Goal: Find specific page/section: Find specific page/section

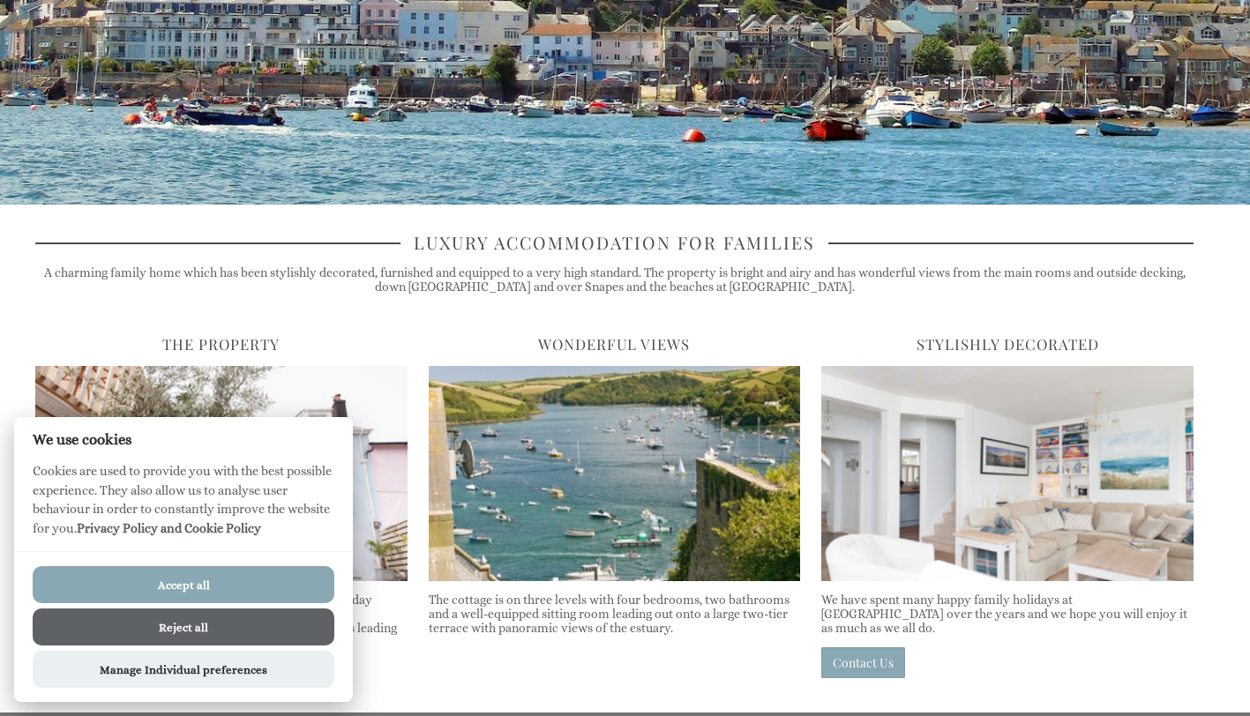
scroll to position [386, 0]
click at [275, 570] on button "Accept all" at bounding box center [184, 584] width 302 height 37
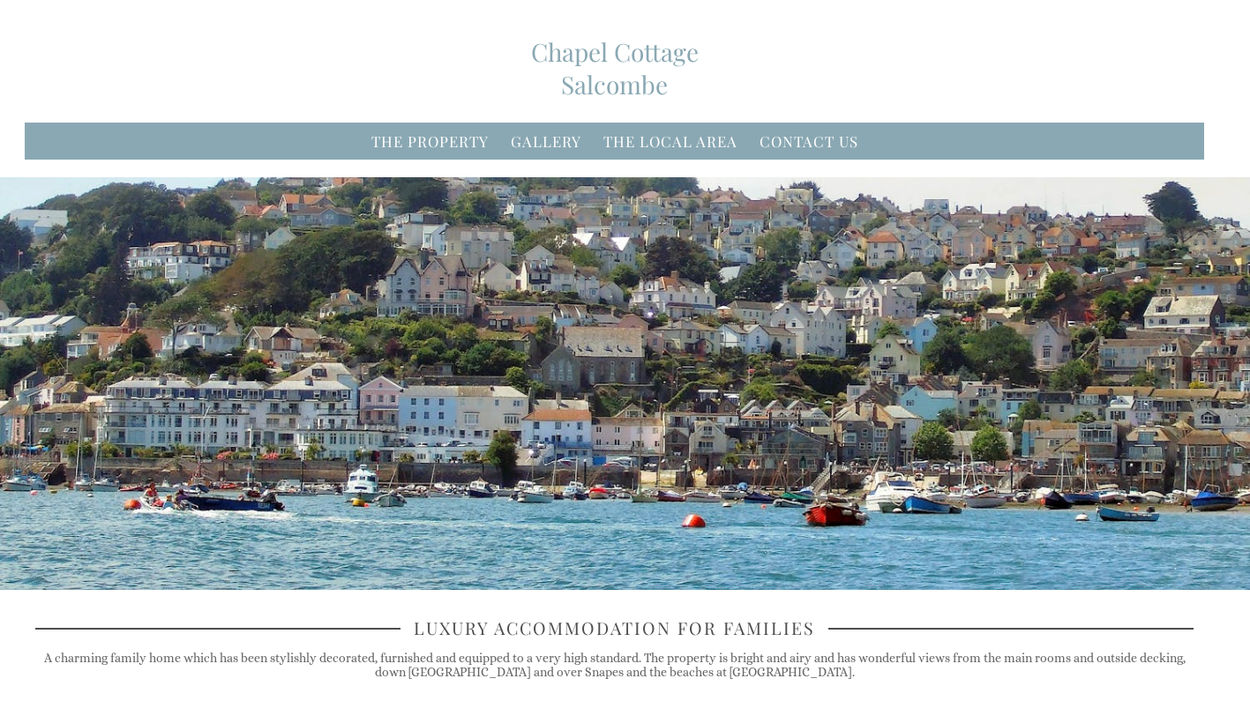
click at [806, 131] on li "Contact Us" at bounding box center [808, 141] width 109 height 30
click at [810, 147] on link "Contact Us" at bounding box center [808, 140] width 99 height 19
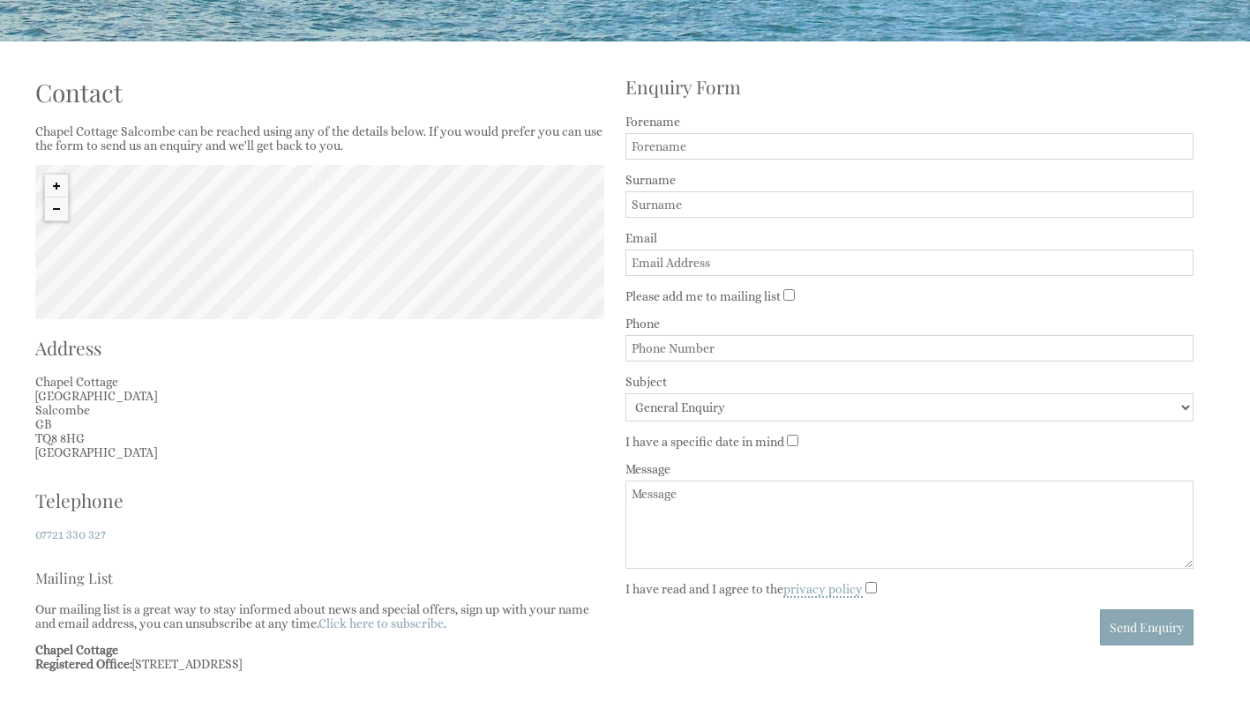
scroll to position [550, 0]
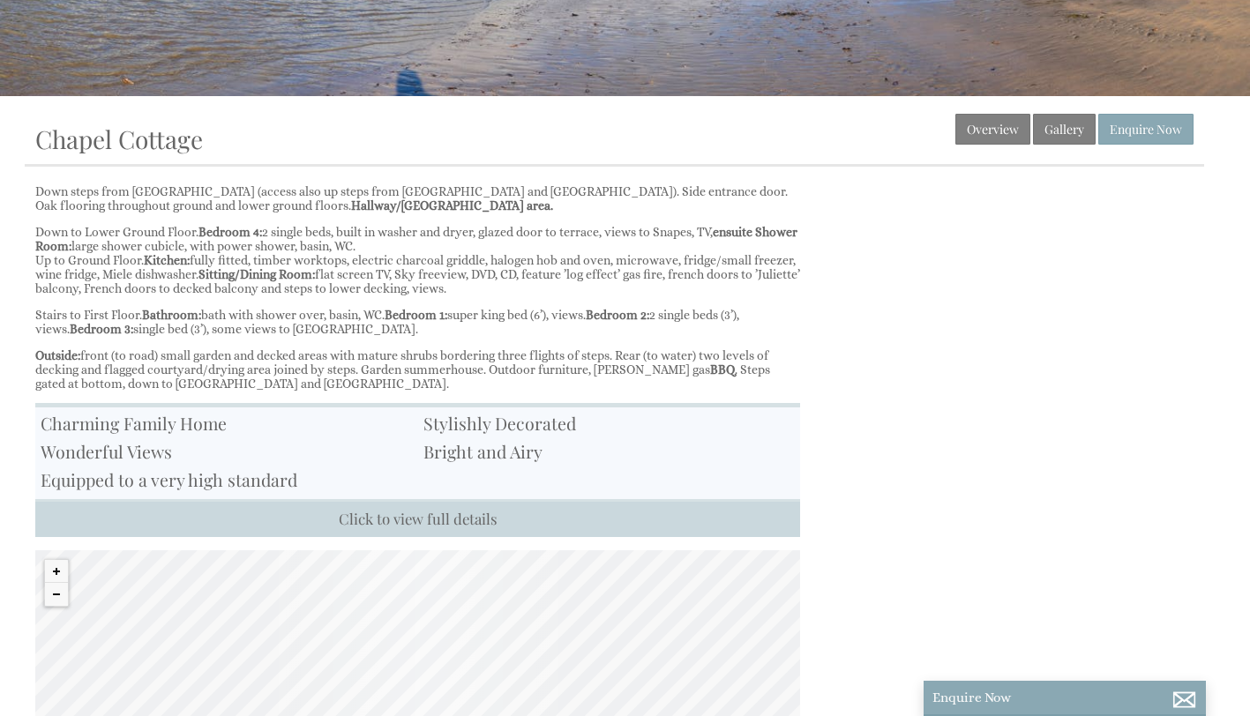
scroll to position [496, 0]
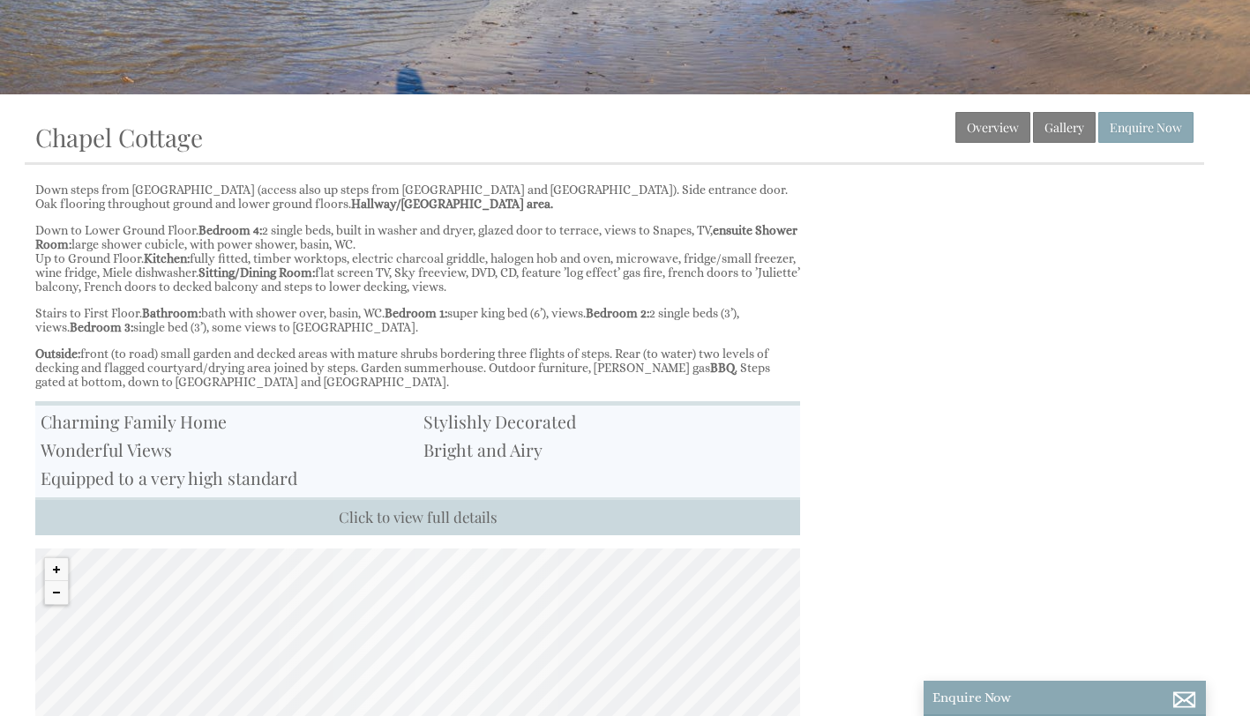
click at [1106, 129] on link "Enquire Now" at bounding box center [1145, 127] width 95 height 31
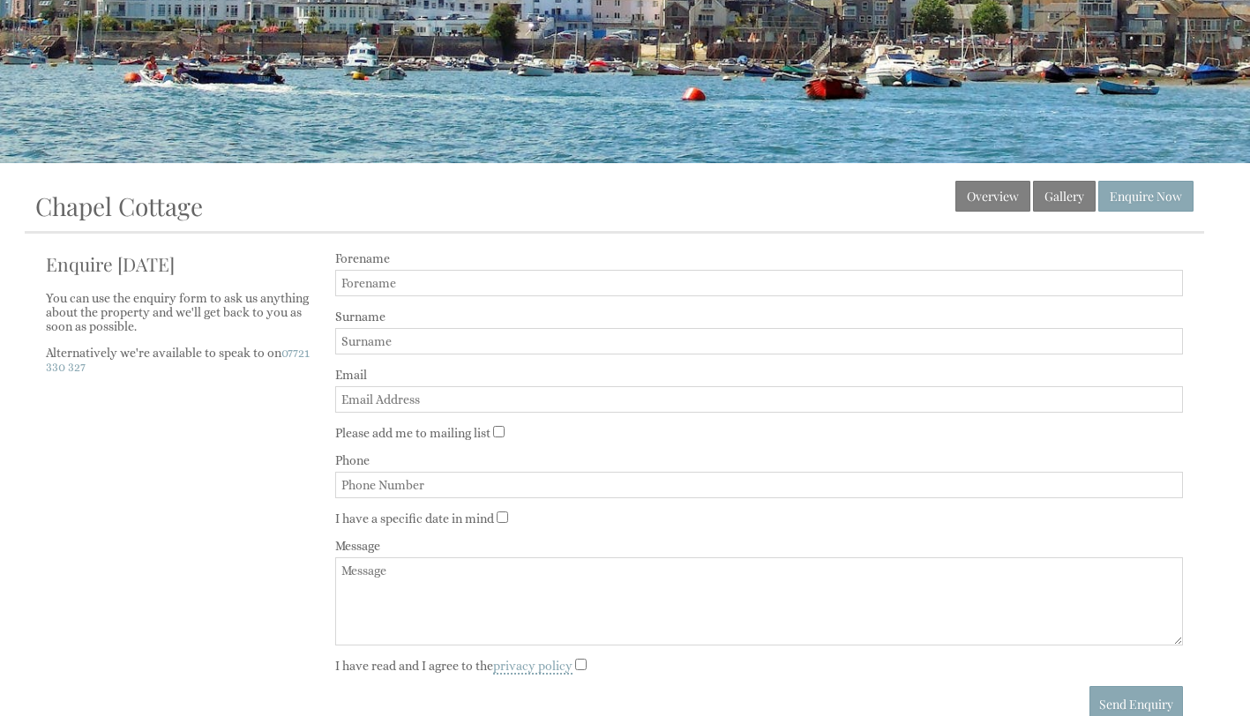
scroll to position [725, 0]
